Goal: Transaction & Acquisition: Purchase product/service

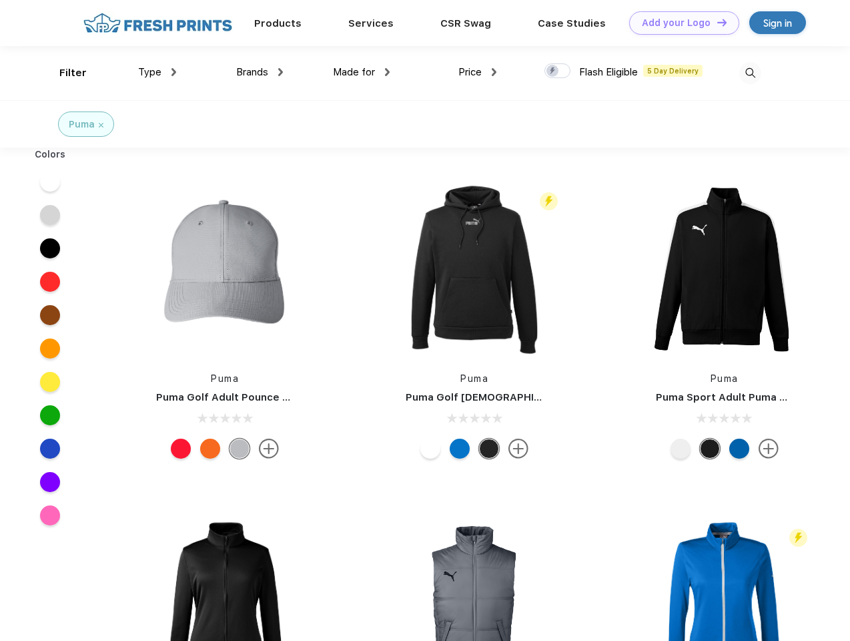
scroll to position [1, 0]
click at [680, 23] on link "Add your Logo Design Tool" at bounding box center [684, 22] width 110 height 23
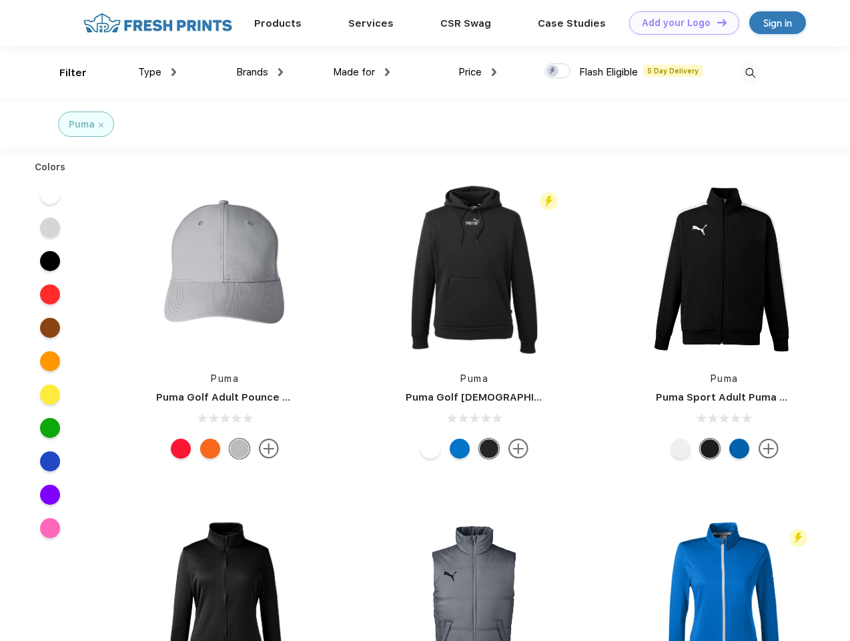
click at [0, 0] on div "Design Tool" at bounding box center [0, 0] width 0 height 0
click at [716, 22] on link "Add your Logo Design Tool" at bounding box center [684, 22] width 110 height 23
click at [64, 73] on div "Filter" at bounding box center [72, 72] width 27 height 15
click at [158, 72] on span "Type" at bounding box center [149, 72] width 23 height 12
click at [260, 72] on span "Brands" at bounding box center [252, 72] width 32 height 12
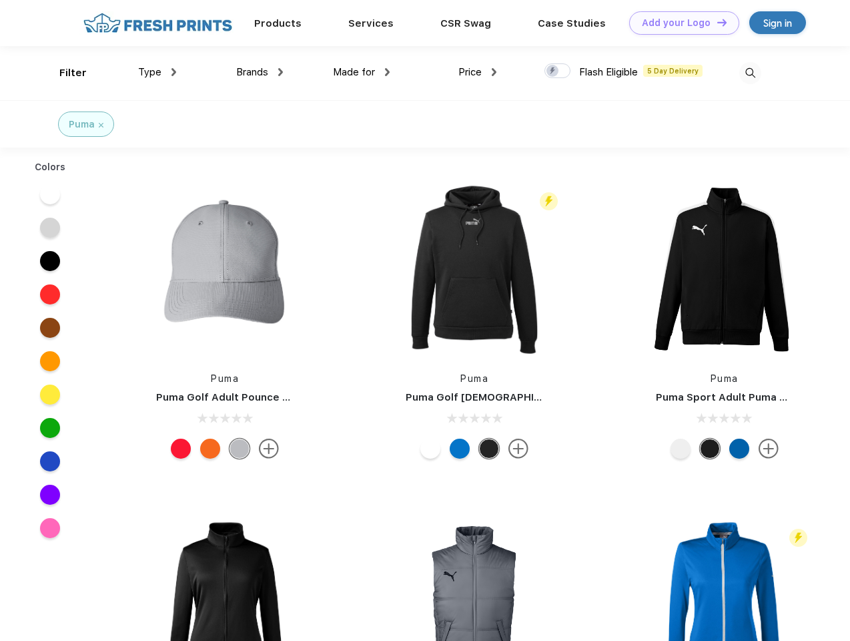
click at [362, 72] on span "Made for" at bounding box center [354, 72] width 42 height 12
click at [478, 72] on span "Price" at bounding box center [470, 72] width 23 height 12
click at [558, 71] on div at bounding box center [558, 70] width 26 height 15
click at [553, 71] on input "checkbox" at bounding box center [549, 67] width 9 height 9
click at [750, 73] on img at bounding box center [751, 73] width 22 height 22
